Goal: Task Accomplishment & Management: Manage account settings

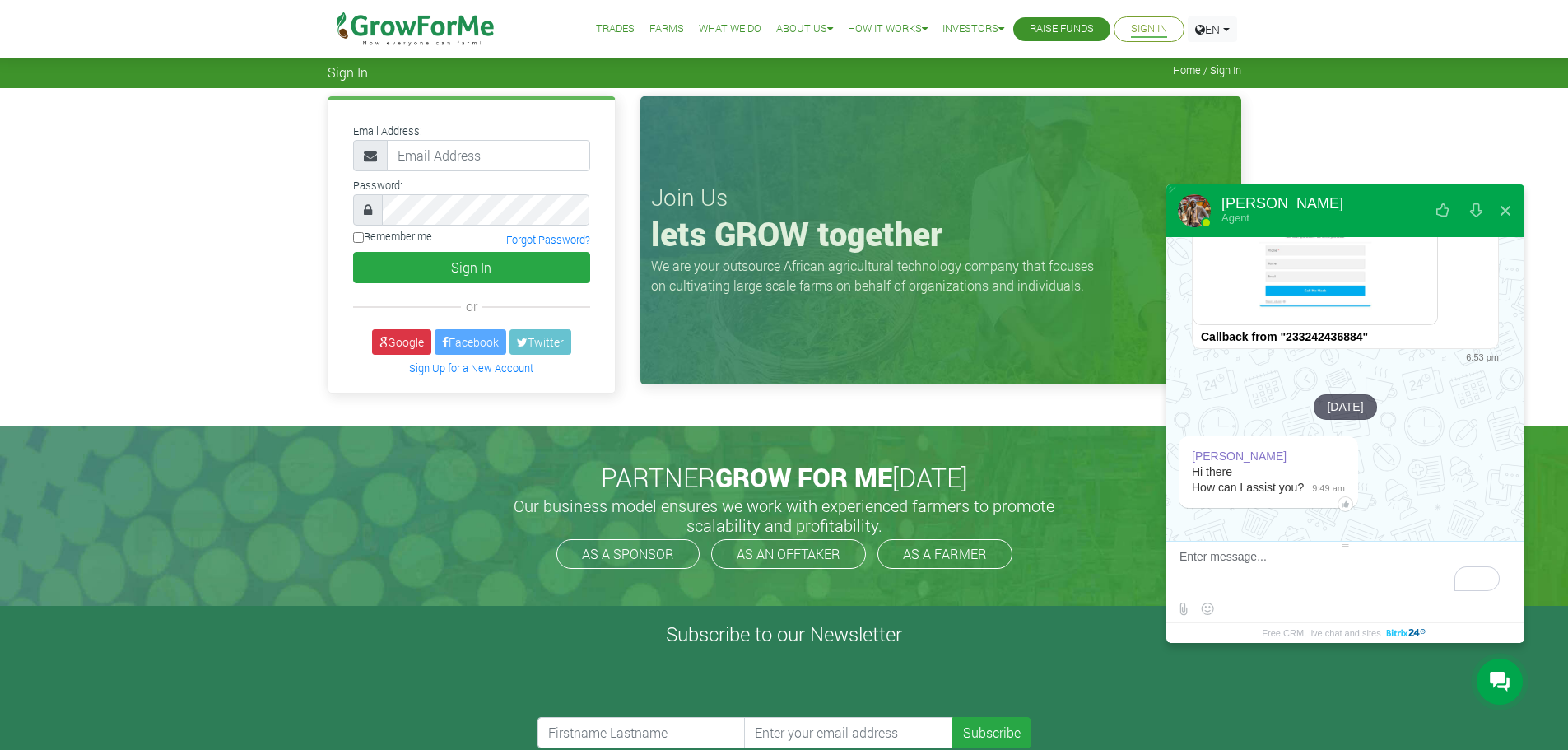
click at [1162, 28] on link "Sign In" at bounding box center [1149, 29] width 36 height 18
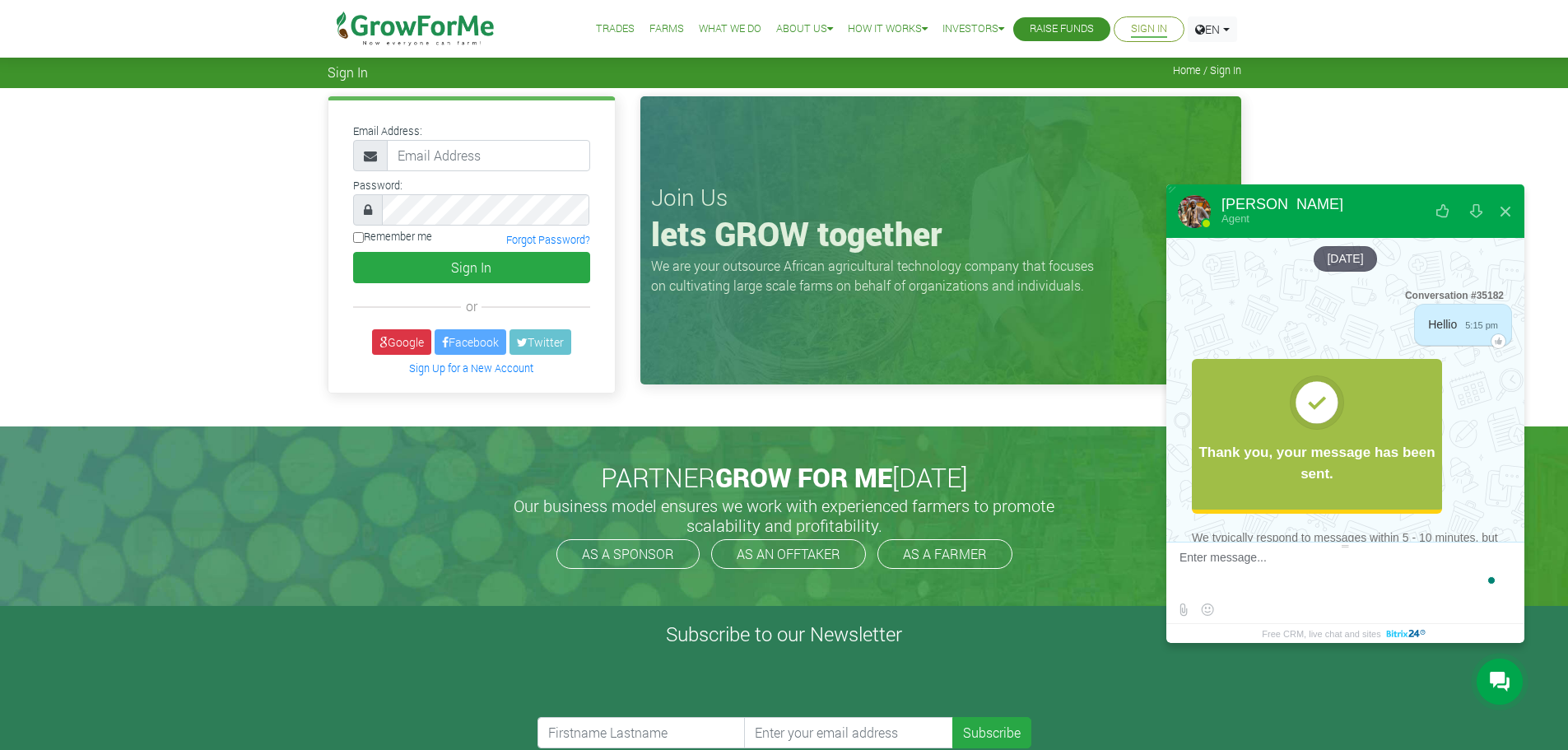
scroll to position [411, 0]
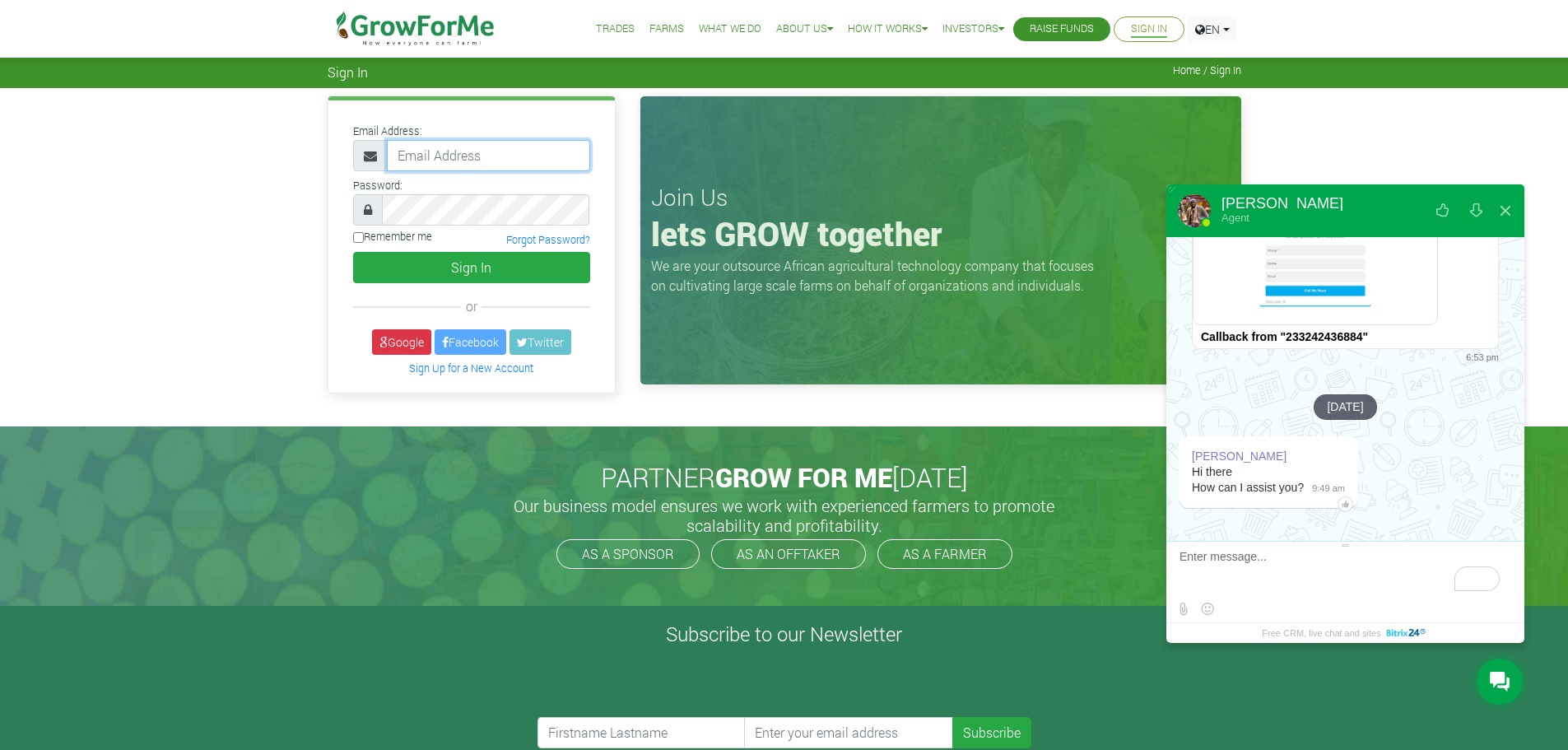
click at [462, 166] on input "email" at bounding box center [488, 156] width 203 height 31
type input "[EMAIL_ADDRESS][DOMAIN_NAME]"
drag, startPoint x: 545, startPoint y: 155, endPoint x: 81, endPoint y: 115, distance: 465.7
click at [81, 115] on div "Email Address: selaseh@outlook.com Password: Remember me or" at bounding box center [784, 257] width 1568 height 338
click at [1143, 23] on link "Sign In" at bounding box center [1149, 29] width 36 height 18
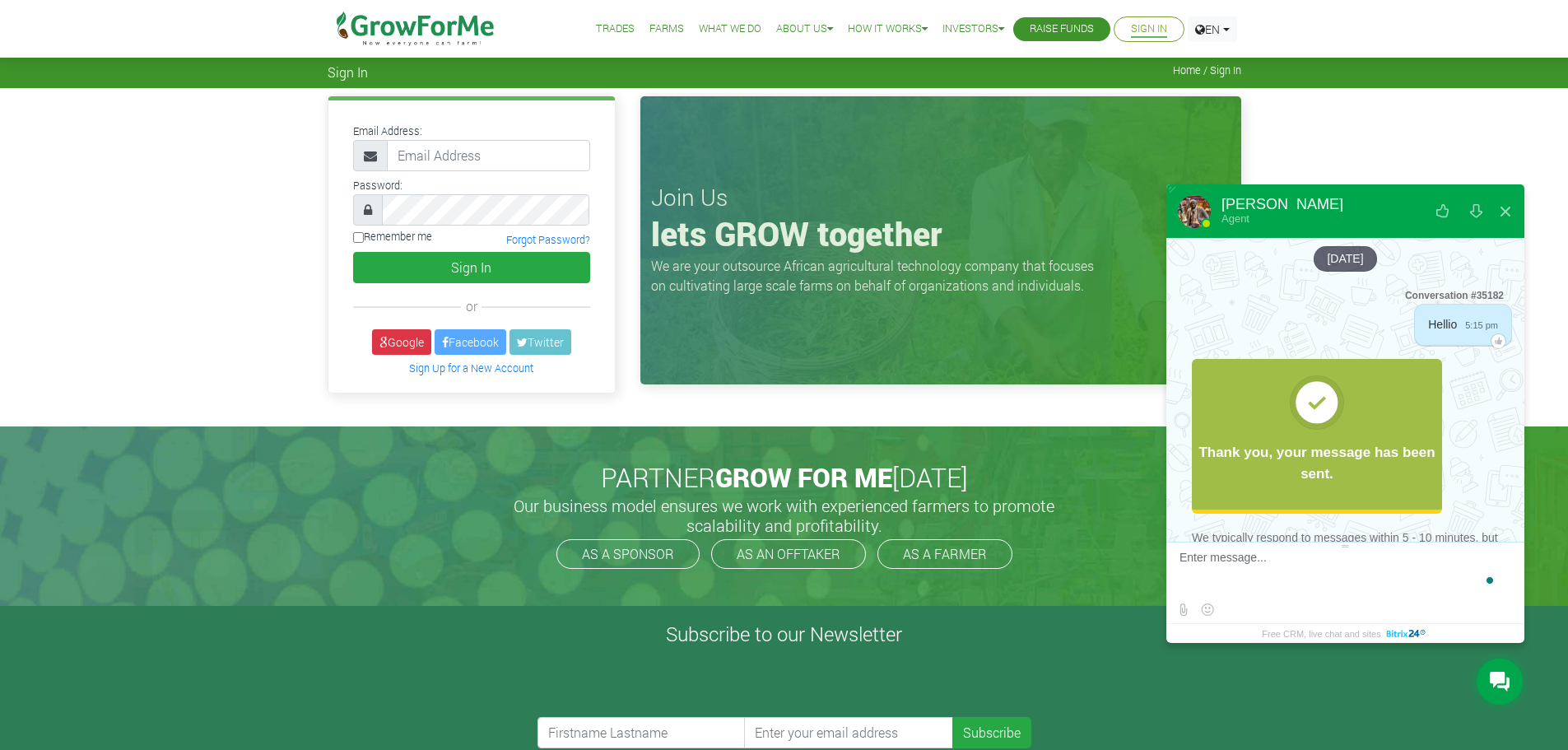
scroll to position [1, 0]
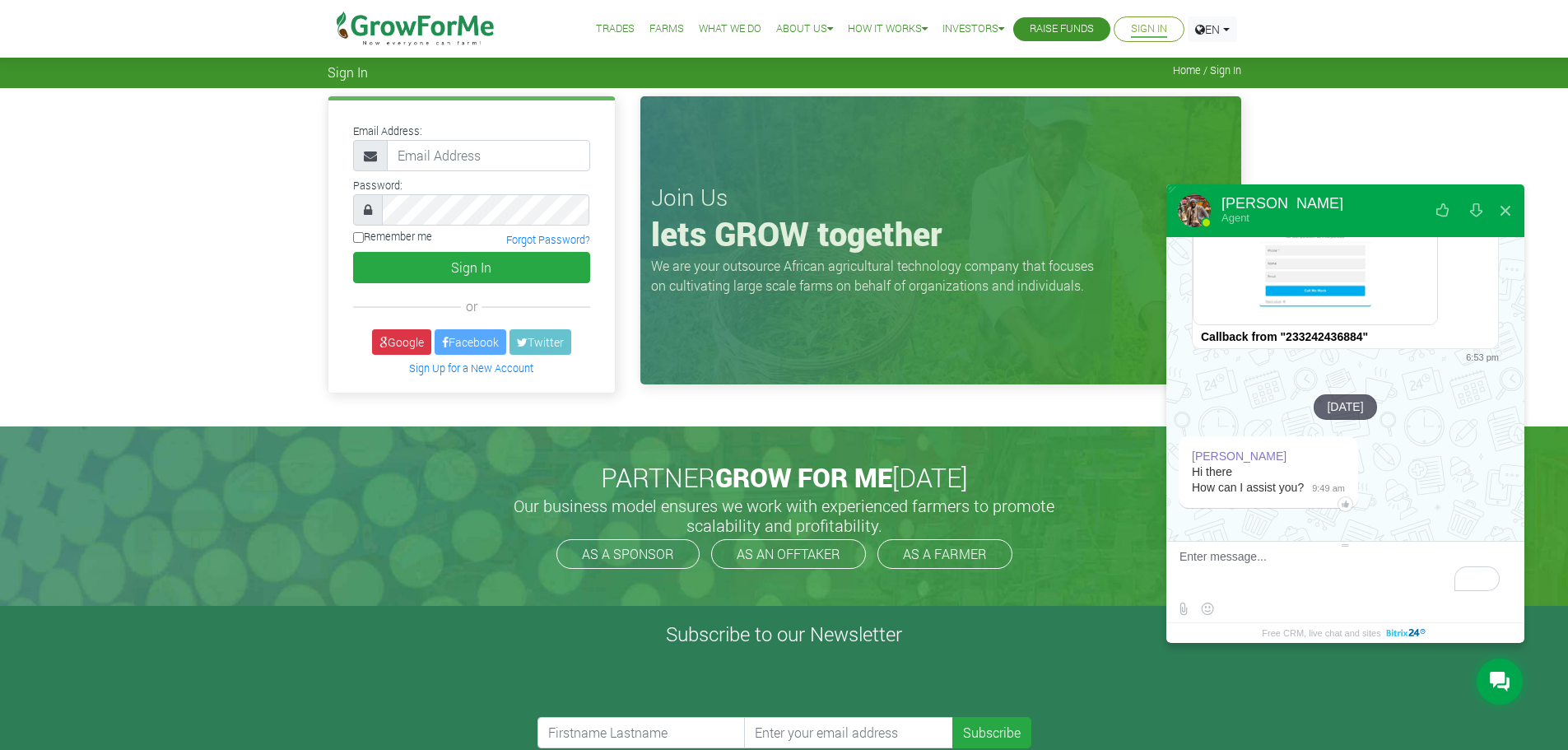
click at [1140, 39] on li "Sign In" at bounding box center [1149, 29] width 71 height 26
click at [462, 159] on input "email" at bounding box center [488, 156] width 203 height 31
type input "[EMAIL_ADDRESS][DOMAIN_NAME]"
click at [396, 343] on link "Google" at bounding box center [401, 343] width 59 height 26
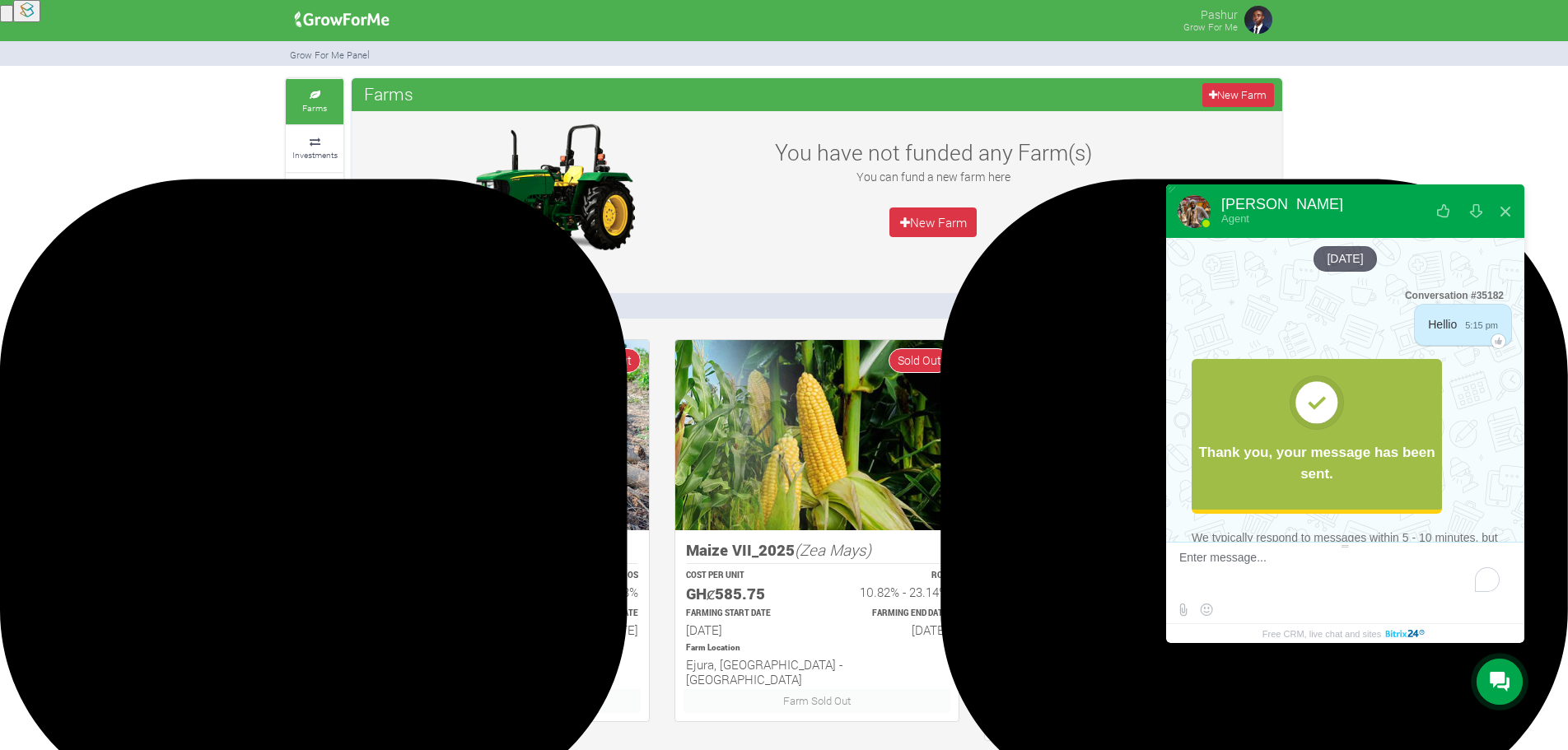
scroll to position [411, 0]
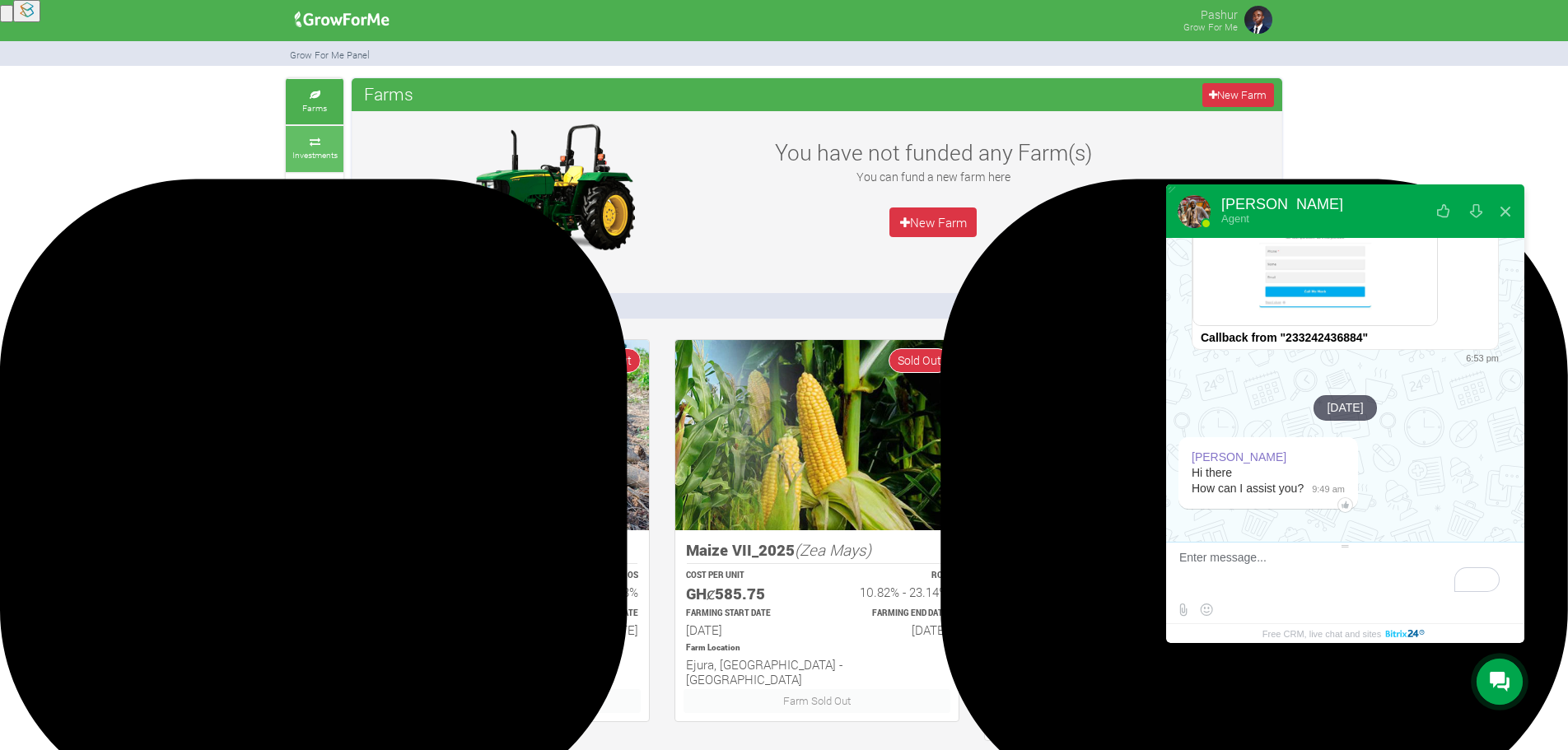
click at [323, 147] on link "Investments" at bounding box center [314, 148] width 58 height 45
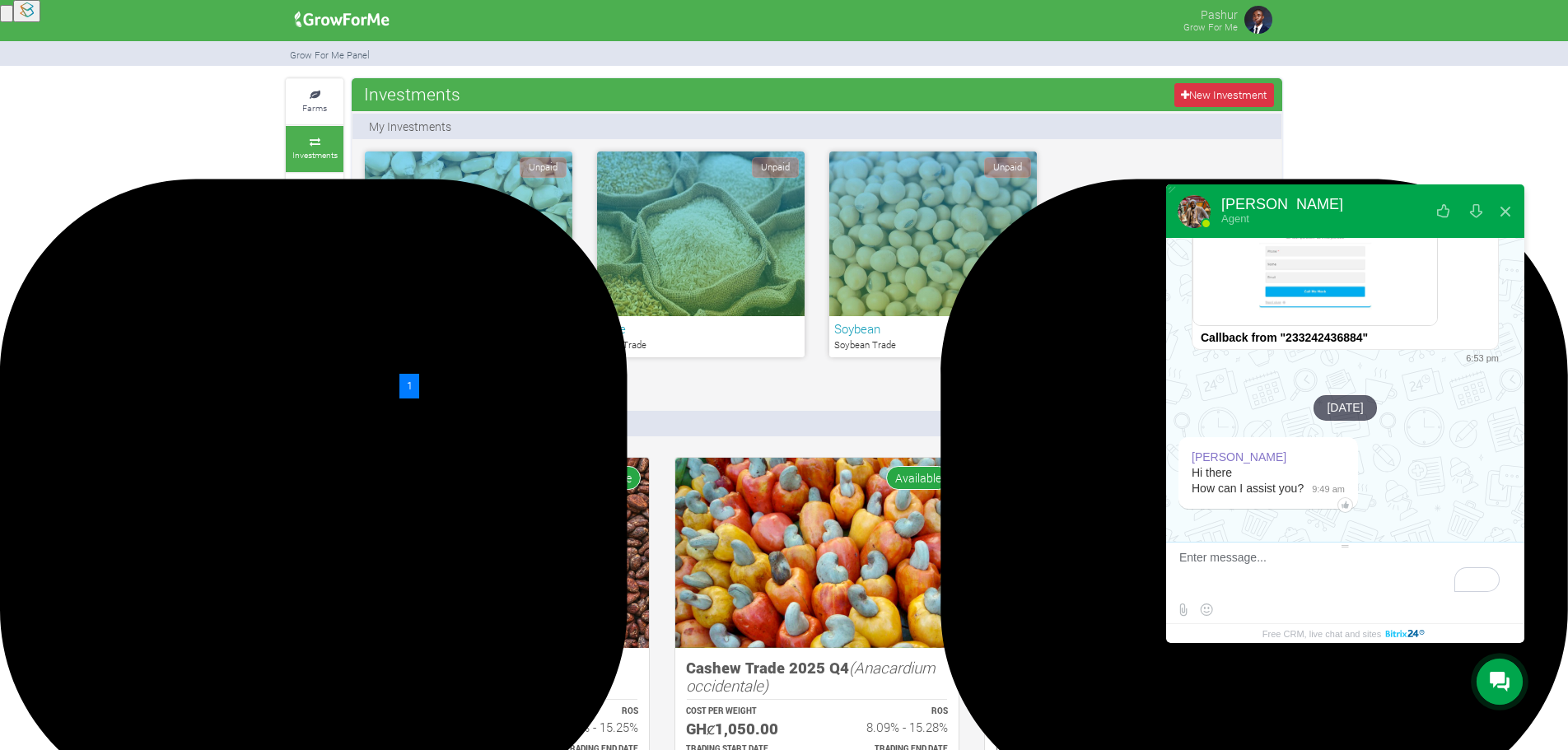
click at [1194, 210] on div at bounding box center [1195, 212] width 33 height 33
